Goal: Task Accomplishment & Management: Manage account settings

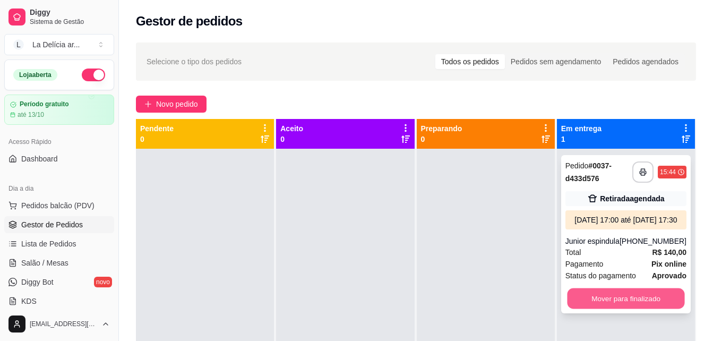
click at [620, 309] on button "Mover para finalizado" at bounding box center [625, 298] width 117 height 21
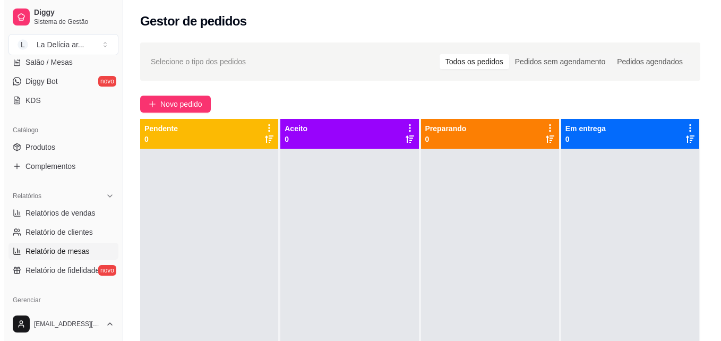
scroll to position [212, 0]
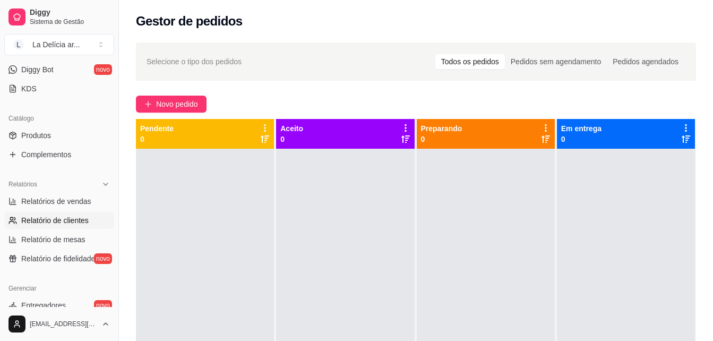
click at [52, 221] on span "Relatório de clientes" at bounding box center [54, 220] width 67 height 11
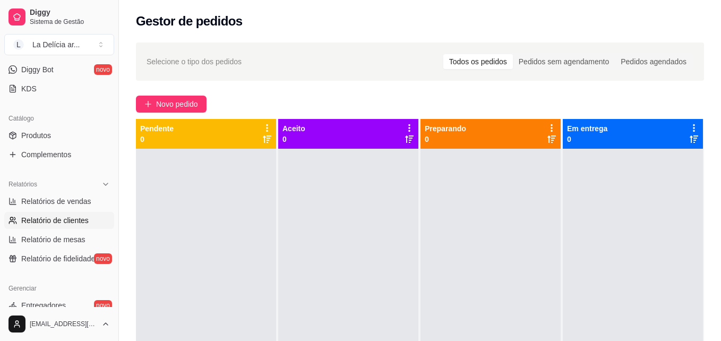
select select "30"
select select "HIGHEST_TOTAL_SPENT_WITH_ORDERS"
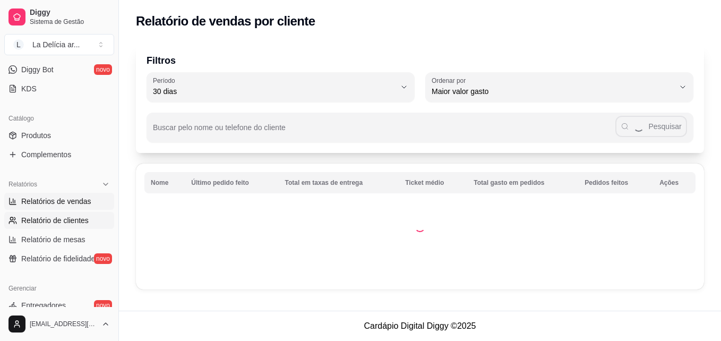
click at [62, 197] on span "Relatórios de vendas" at bounding box center [56, 201] width 70 height 11
select select "ALL"
select select "0"
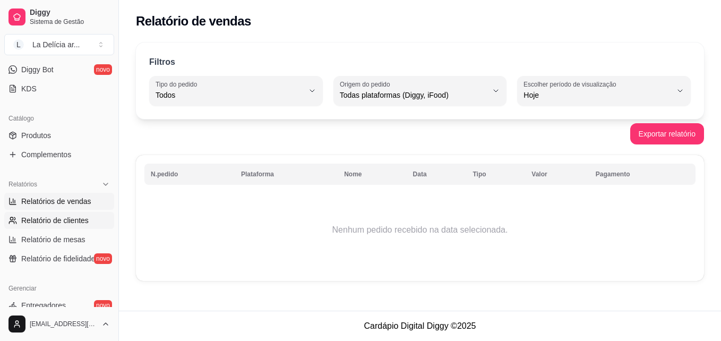
click at [75, 214] on link "Relatório de clientes" at bounding box center [59, 220] width 110 height 17
select select "30"
select select "HIGHEST_TOTAL_SPENT_WITH_ORDERS"
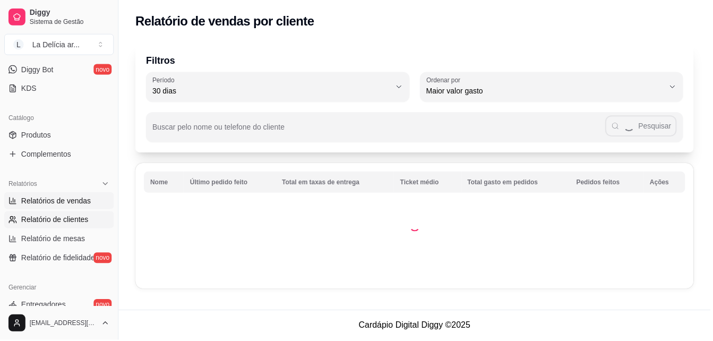
click at [66, 194] on link "Relatórios de vendas" at bounding box center [59, 201] width 110 height 17
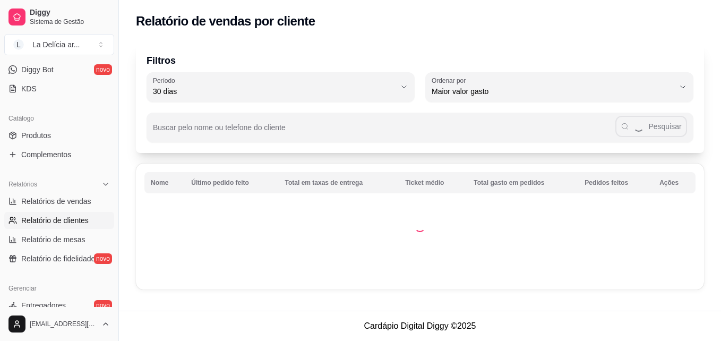
select select "ALL"
select select "0"
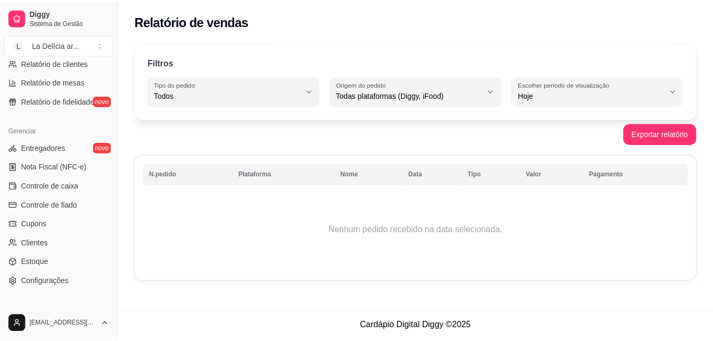
scroll to position [371, 0]
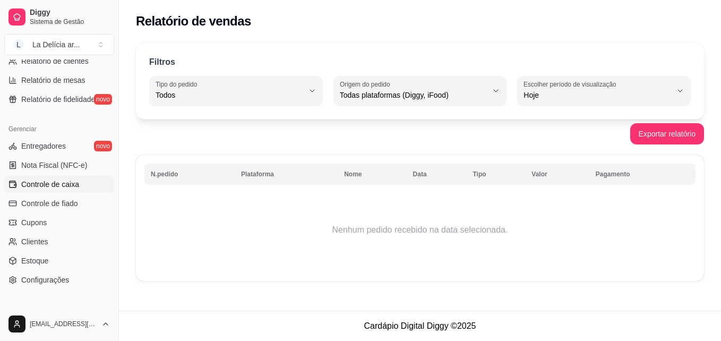
click at [58, 184] on span "Controle de caixa" at bounding box center [50, 184] width 58 height 11
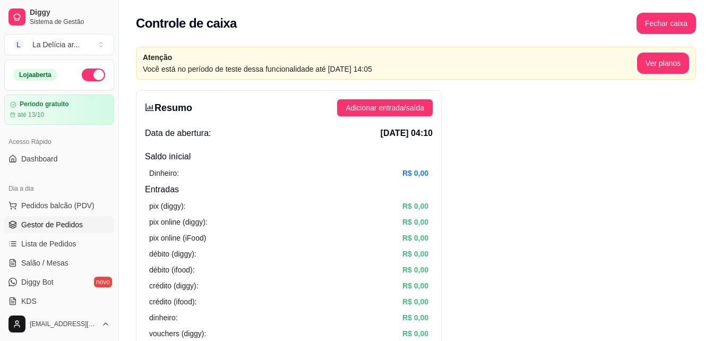
drag, startPoint x: 57, startPoint y: 220, endPoint x: 54, endPoint y: 225, distance: 5.7
click at [57, 220] on span "Gestor de Pedidos" at bounding box center [52, 224] width 62 height 11
